Goal: Information Seeking & Learning: Find specific fact

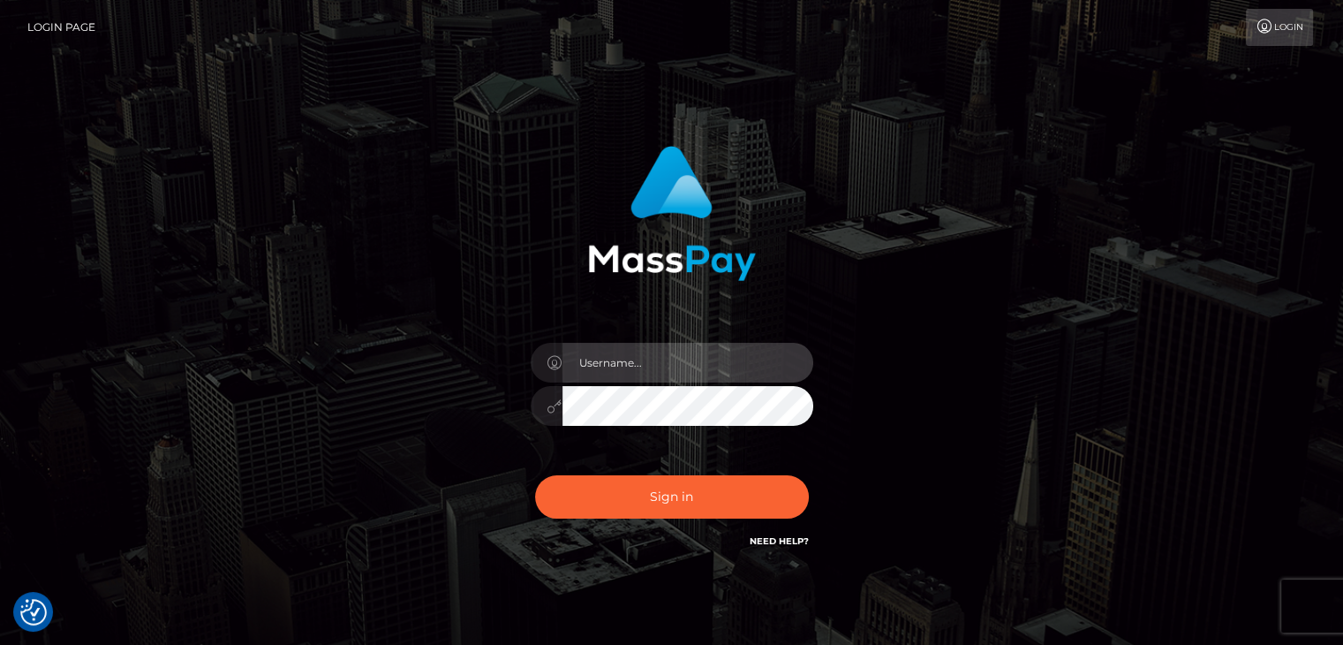
click at [656, 355] on input "text" at bounding box center [687, 363] width 251 height 40
click at [678, 366] on input "text" at bounding box center [687, 363] width 251 height 40
type input "Edward"
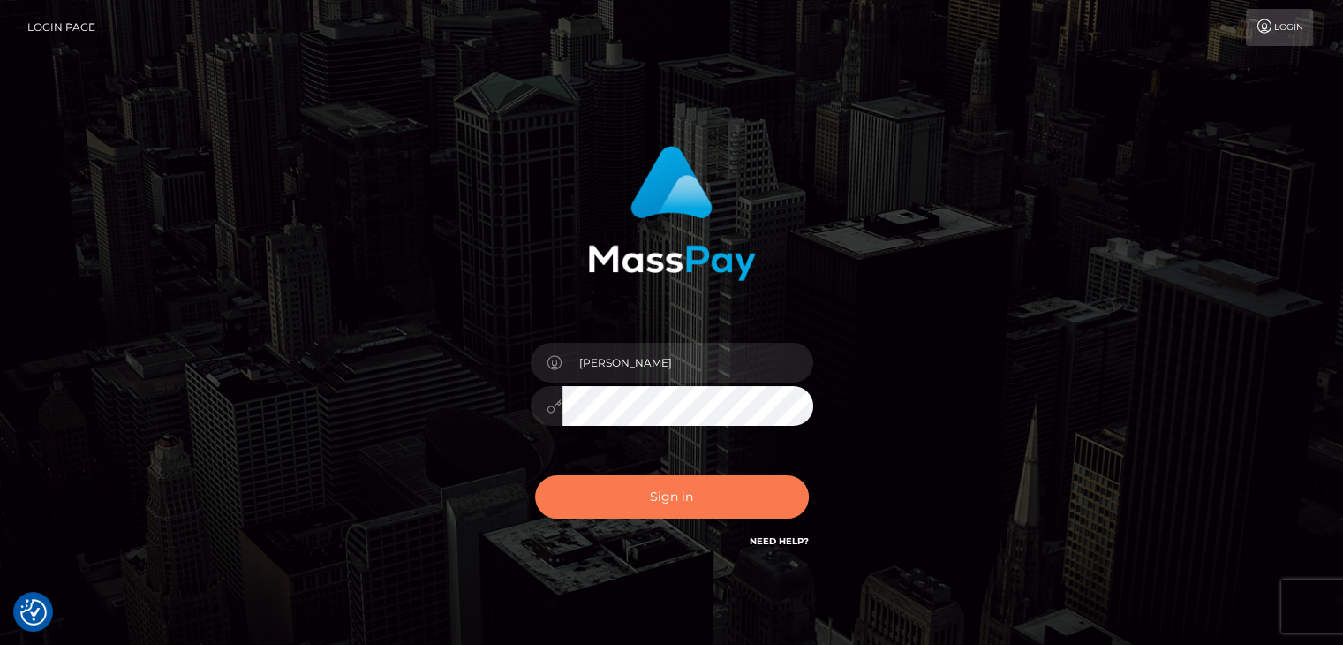
click at [687, 488] on button "Sign in" at bounding box center [672, 496] width 274 height 43
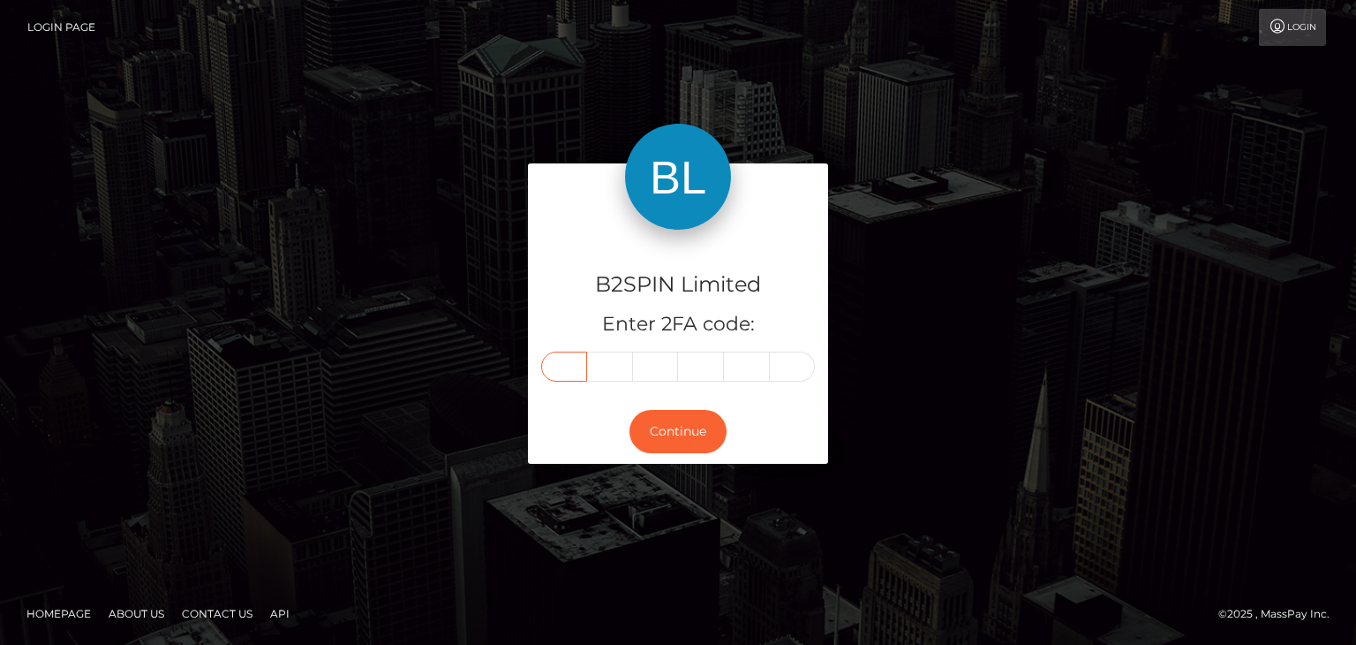
click at [563, 373] on input "text" at bounding box center [564, 366] width 46 height 30
paste input "5"
type input "5"
type input "9"
type input "6"
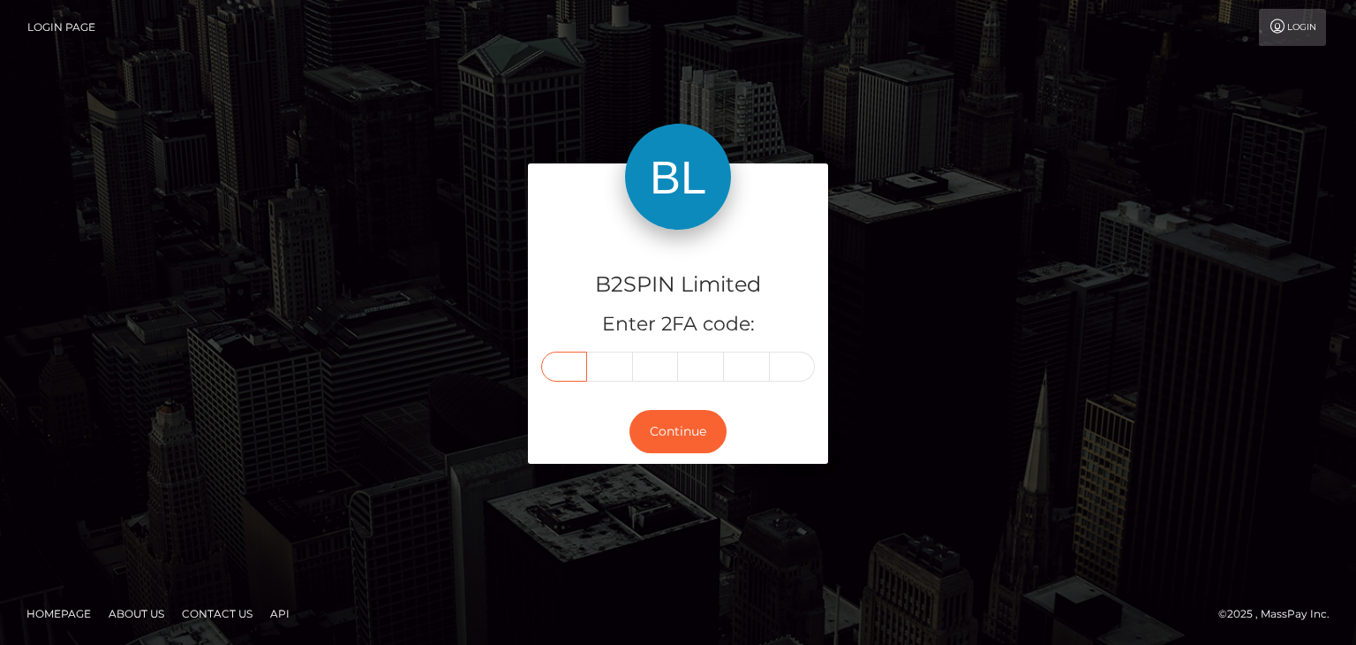
type input "7"
type input "2"
type input "5"
click at [676, 441] on button "Continue" at bounding box center [678, 431] width 97 height 43
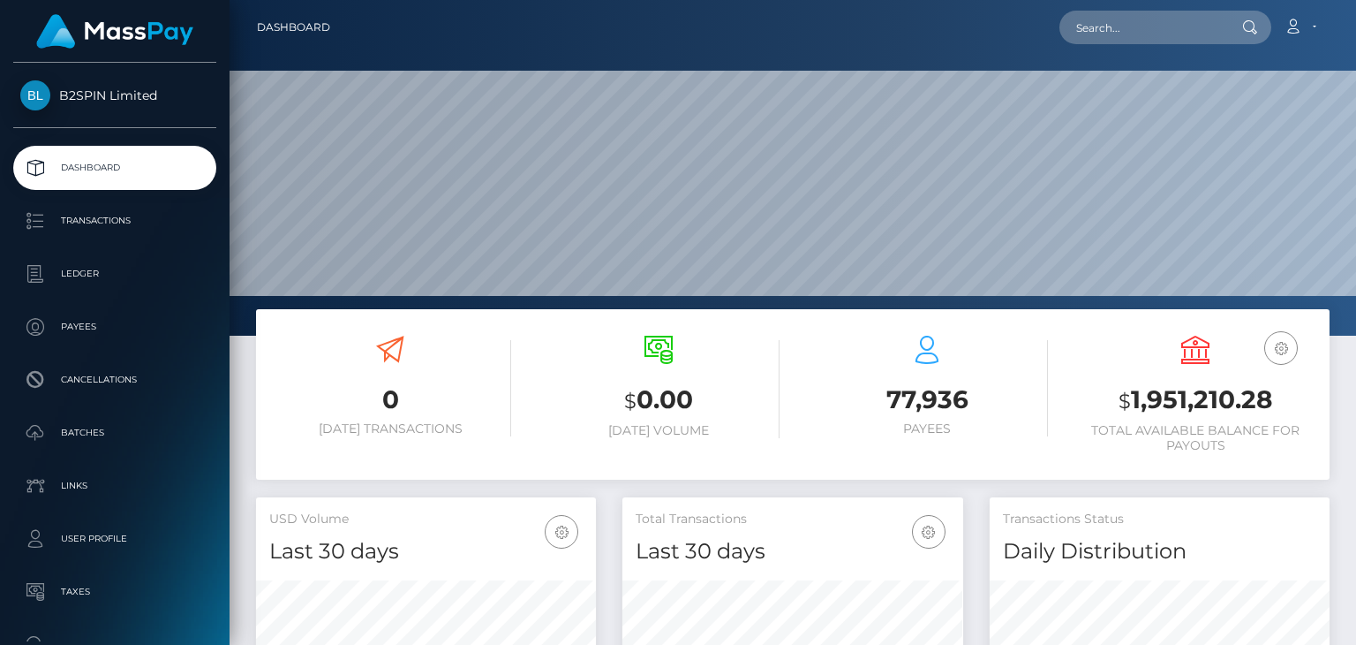
scroll to position [313, 339]
drag, startPoint x: 1107, startPoint y: 64, endPoint x: 1138, endPoint y: 43, distance: 37.5
click at [1110, 62] on div at bounding box center [793, 168] width 1127 height 336
click at [1138, 43] on input "text" at bounding box center [1143, 28] width 166 height 34
paste input "3265538"
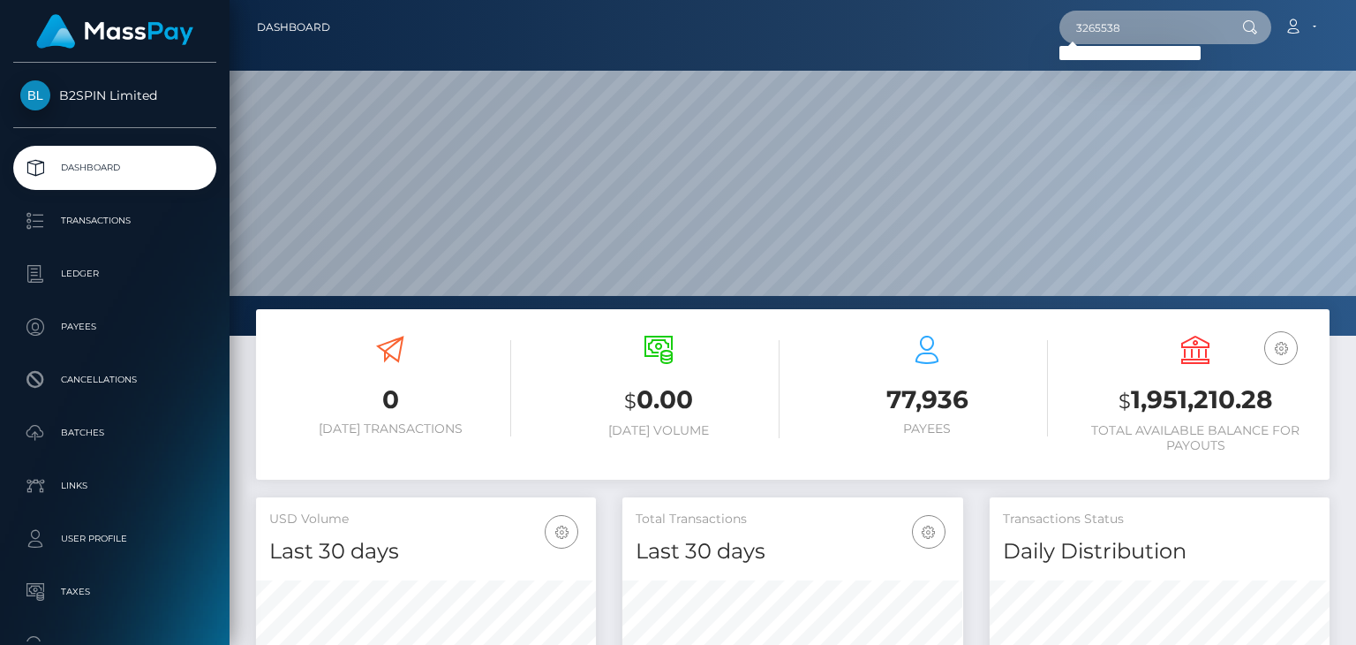
click at [1123, 30] on input "3265538" at bounding box center [1143, 28] width 166 height 34
click at [1098, 47] on div "Loading... Loading..." at bounding box center [1130, 53] width 141 height 14
click at [1128, 22] on input "3265538" at bounding box center [1143, 28] width 166 height 34
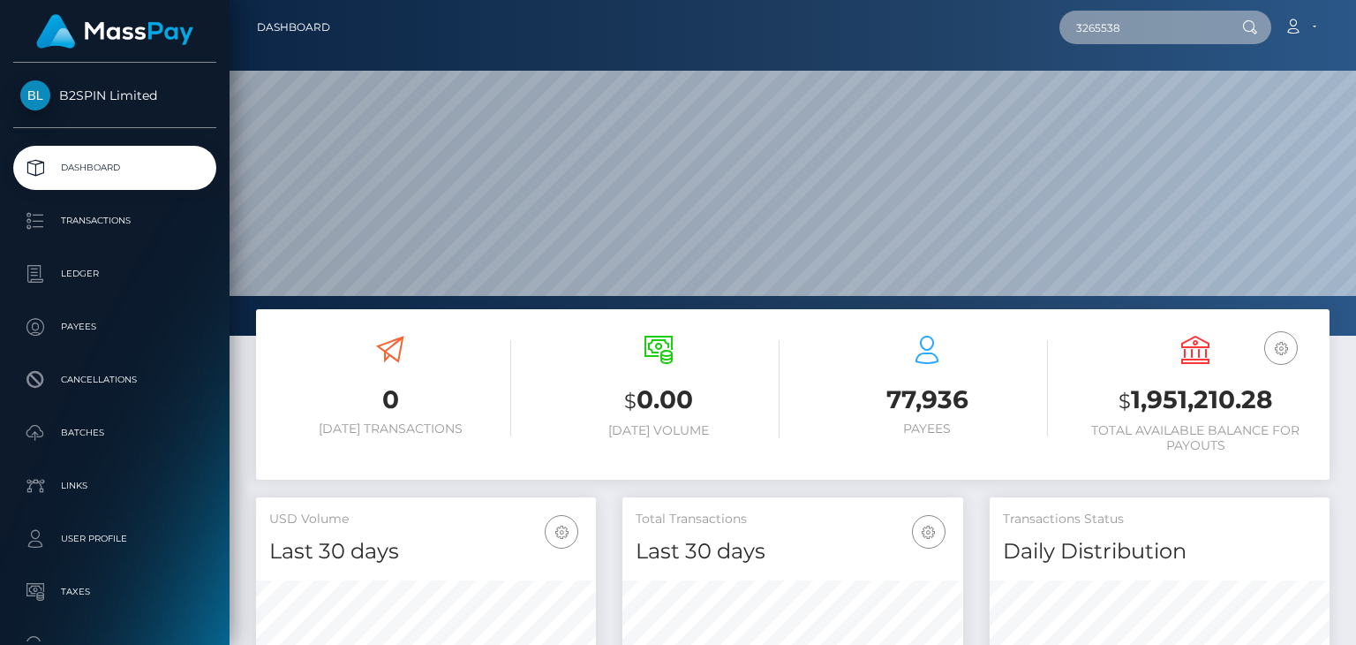
paste input "1180819881"
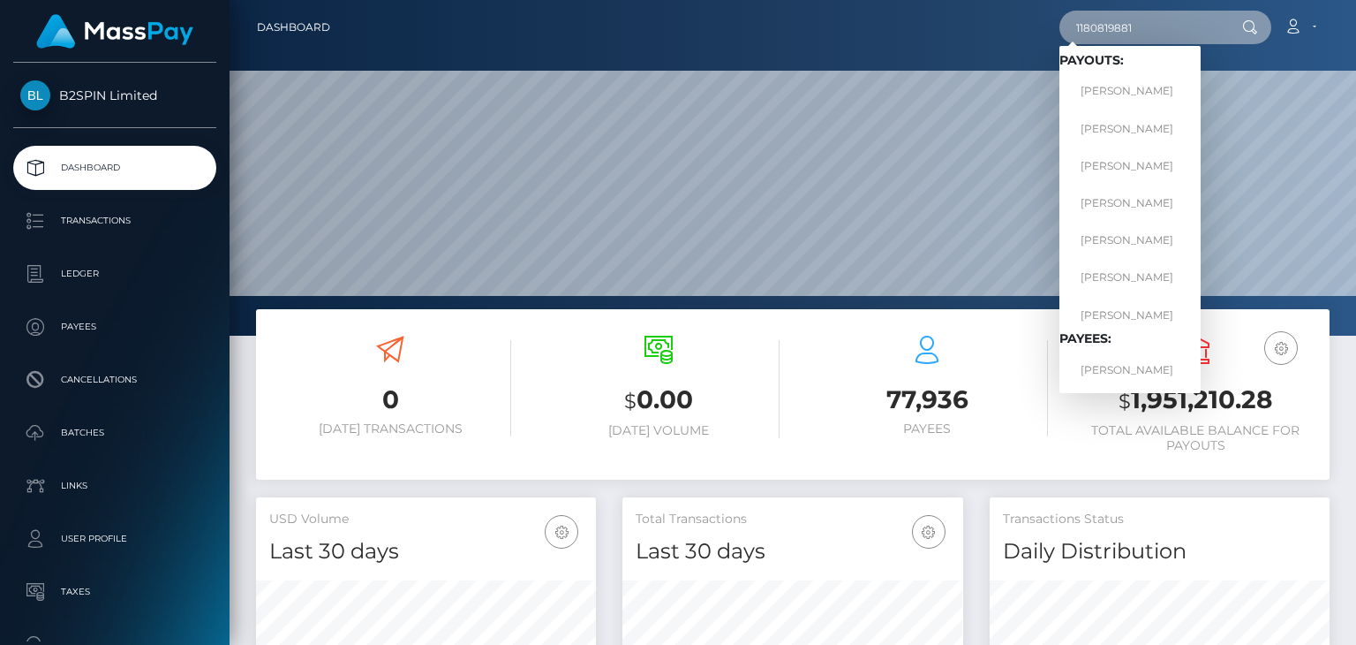
type input "1180819881"
click at [1133, 87] on link "AMY NICHOLE ANDREWS" at bounding box center [1130, 91] width 141 height 33
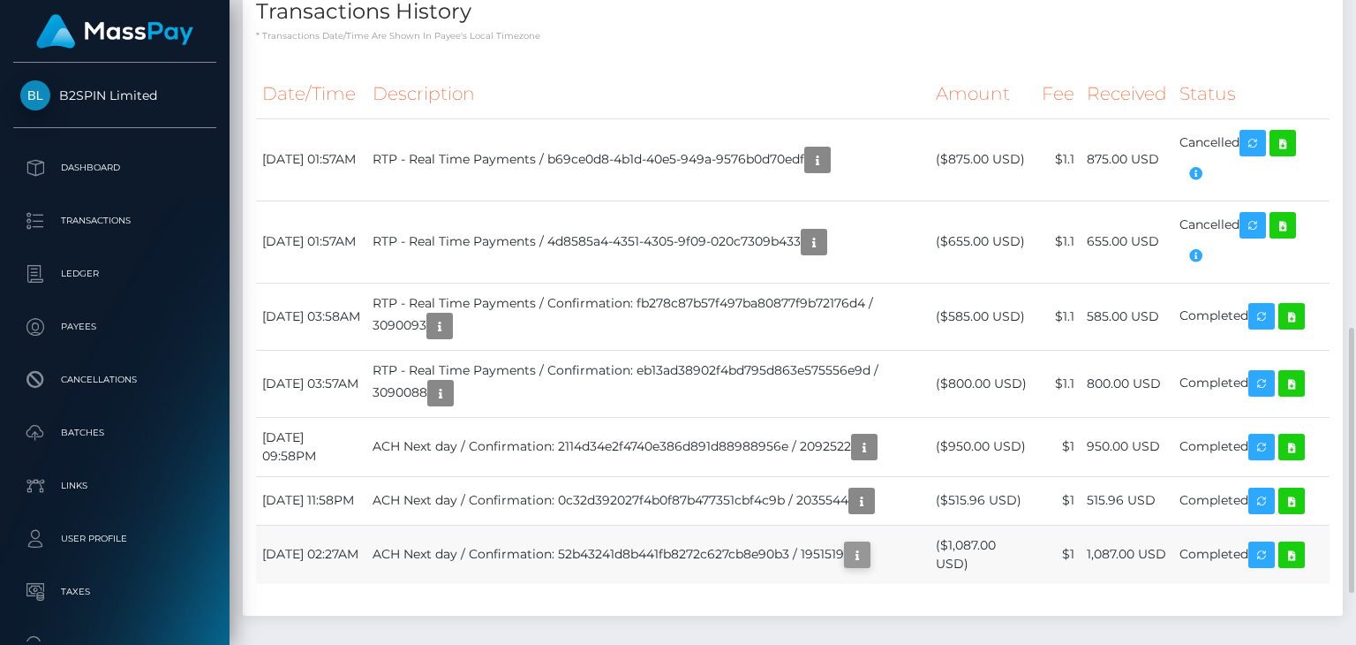
scroll to position [212, 339]
